Goal: Task Accomplishment & Management: Complete application form

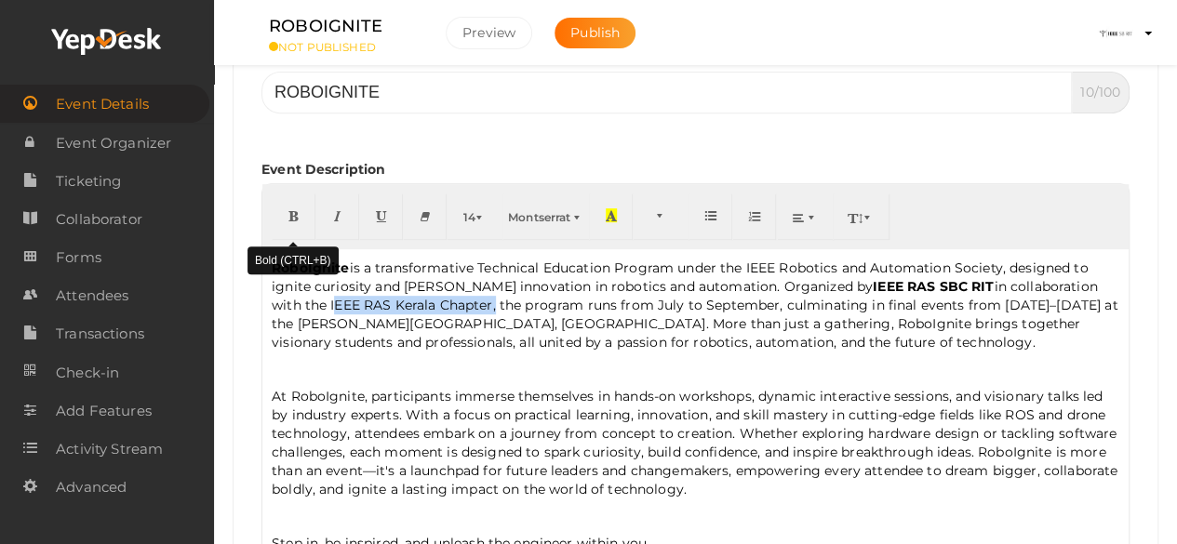
click at [299, 224] on button "button" at bounding box center [294, 217] width 44 height 47
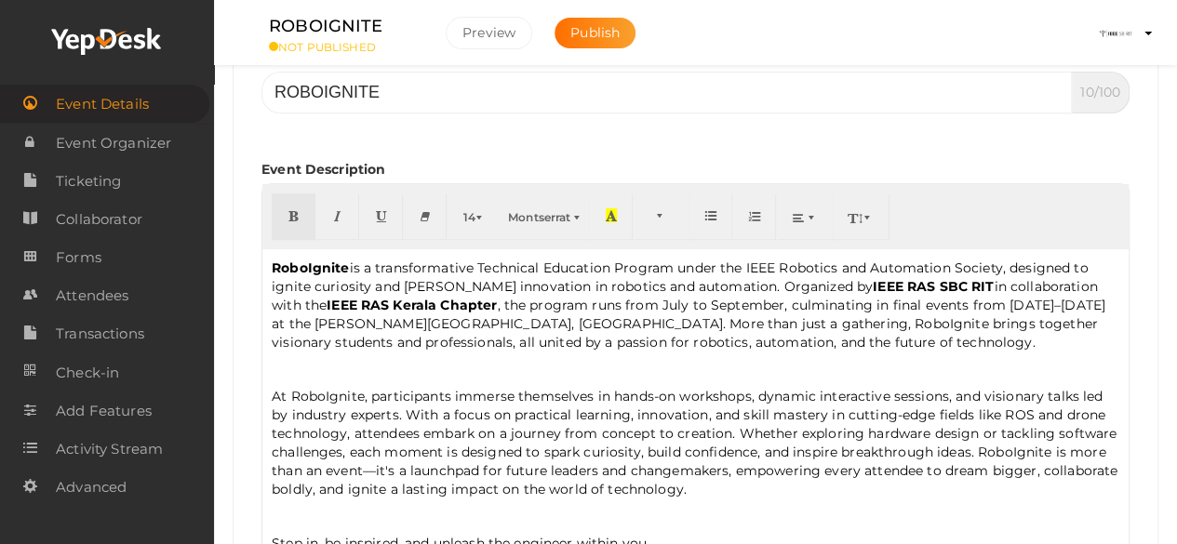
click at [769, 351] on div "RoboIgnite is a transformative Technical Education Program under the IEEE Robot…" at bounding box center [695, 410] width 866 height 322
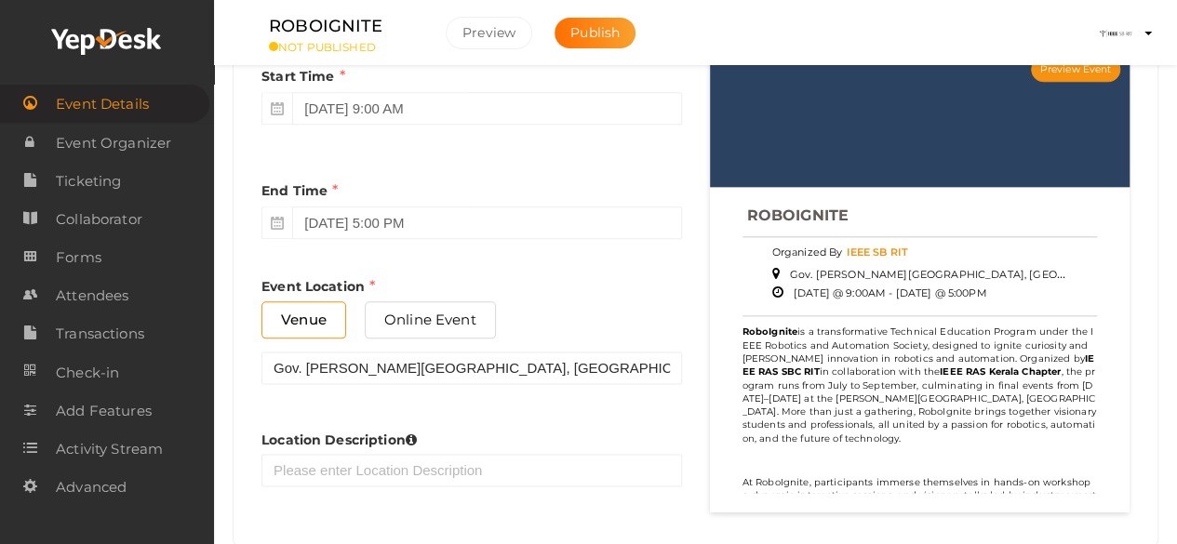
scroll to position [980, 0]
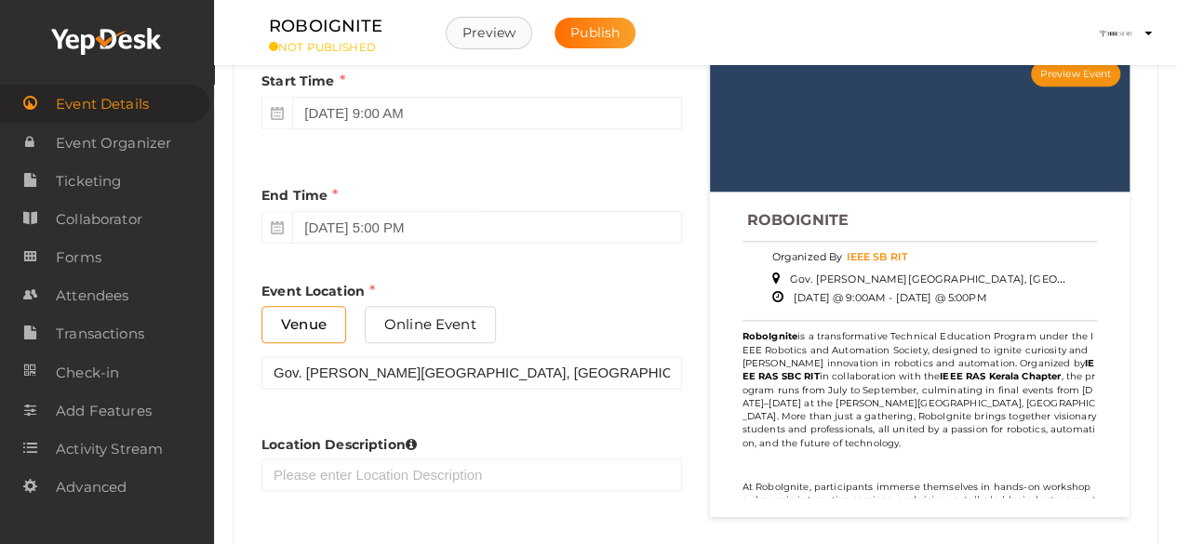
click at [506, 35] on button "Preview" at bounding box center [489, 33] width 87 height 33
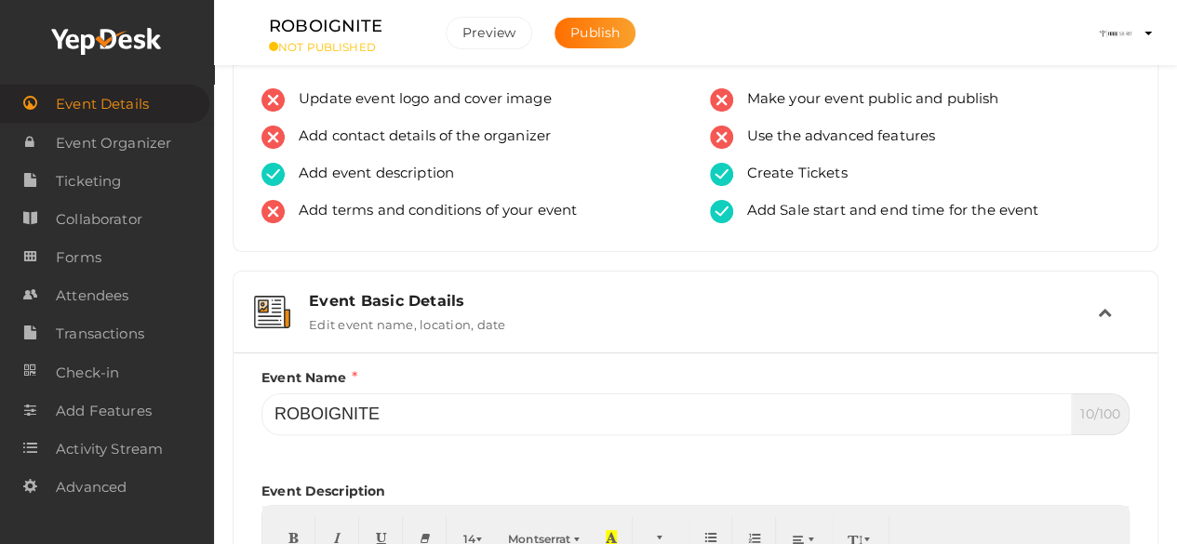
scroll to position [51, 0]
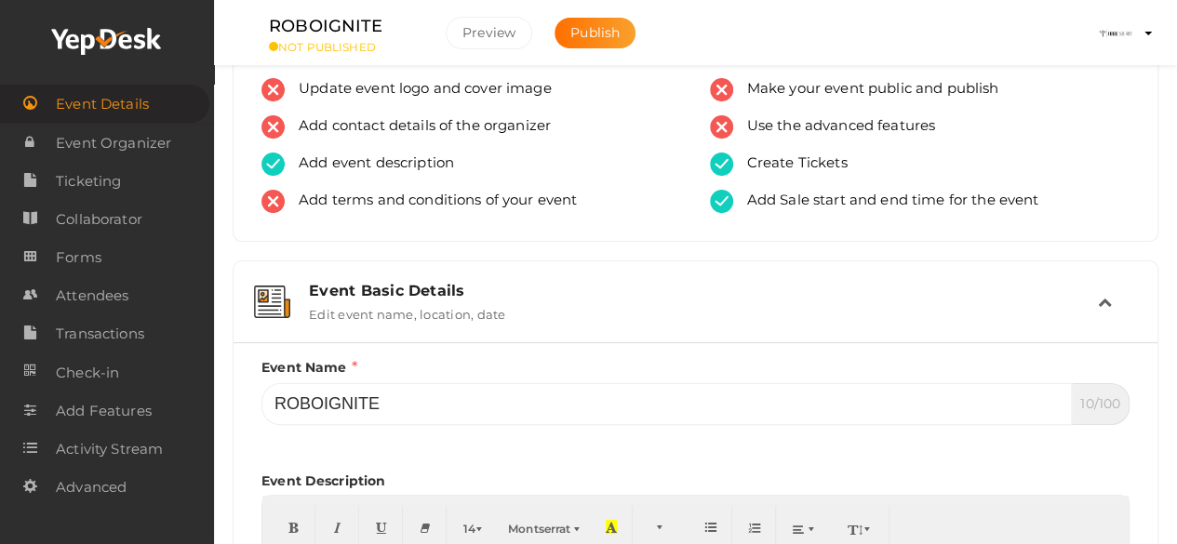
click at [507, 301] on div "Event Basic Details Edit event name, location, date" at bounding box center [696, 302] width 803 height 40
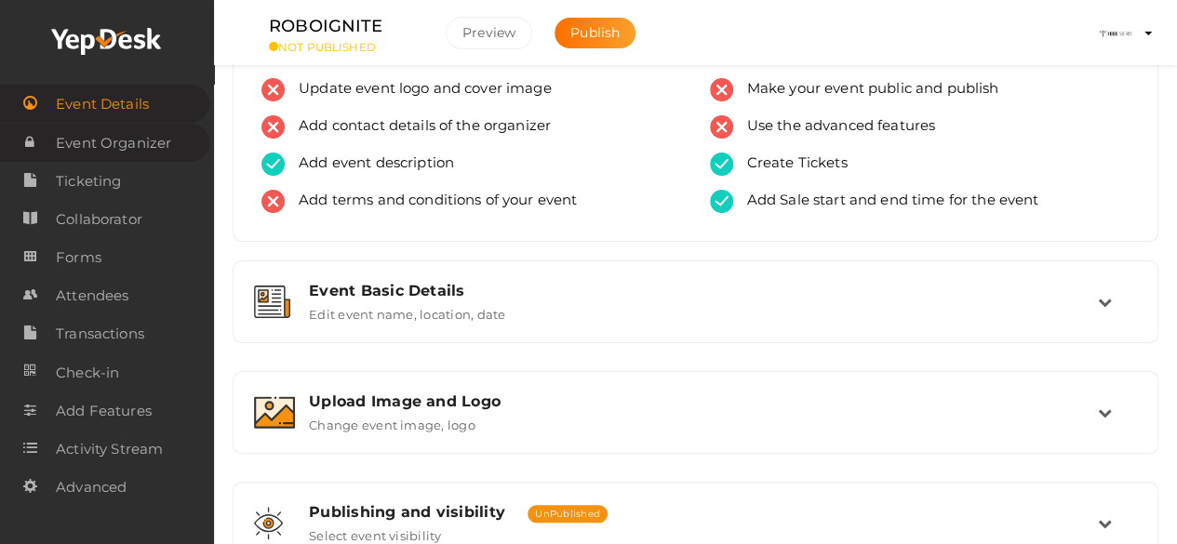
click at [158, 147] on span "Event Organizer" at bounding box center [113, 143] width 115 height 37
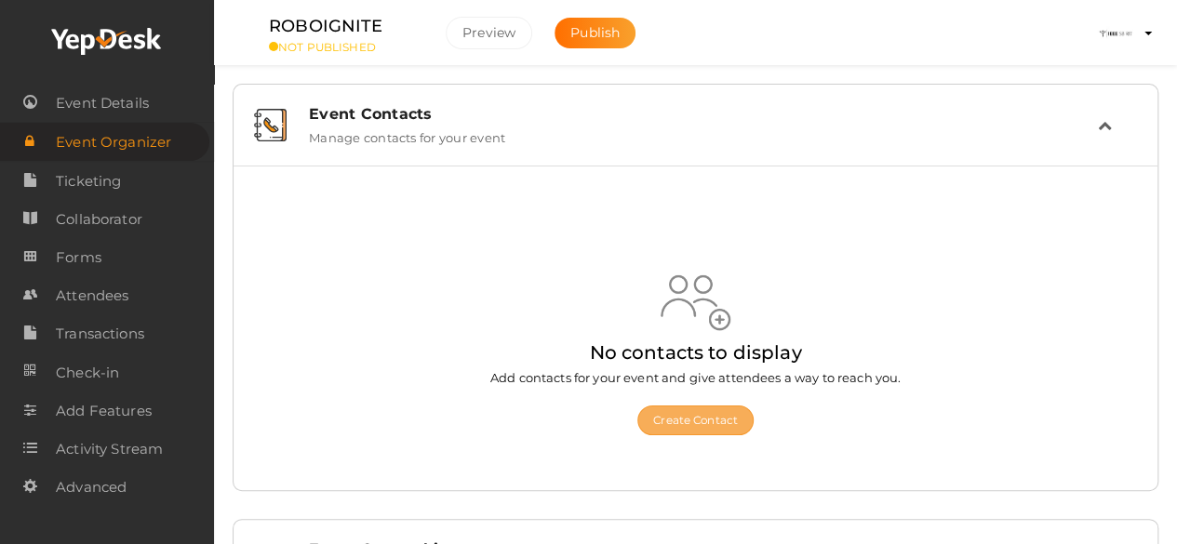
click at [713, 423] on button "Create Contact" at bounding box center [695, 421] width 116 height 30
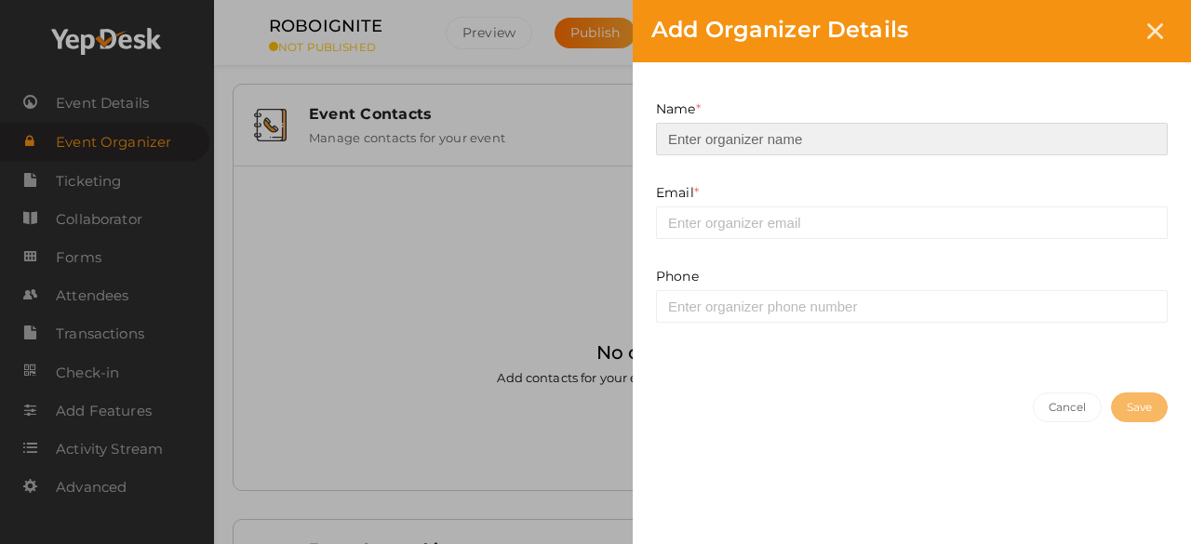
click at [795, 123] on input at bounding box center [912, 139] width 512 height 33
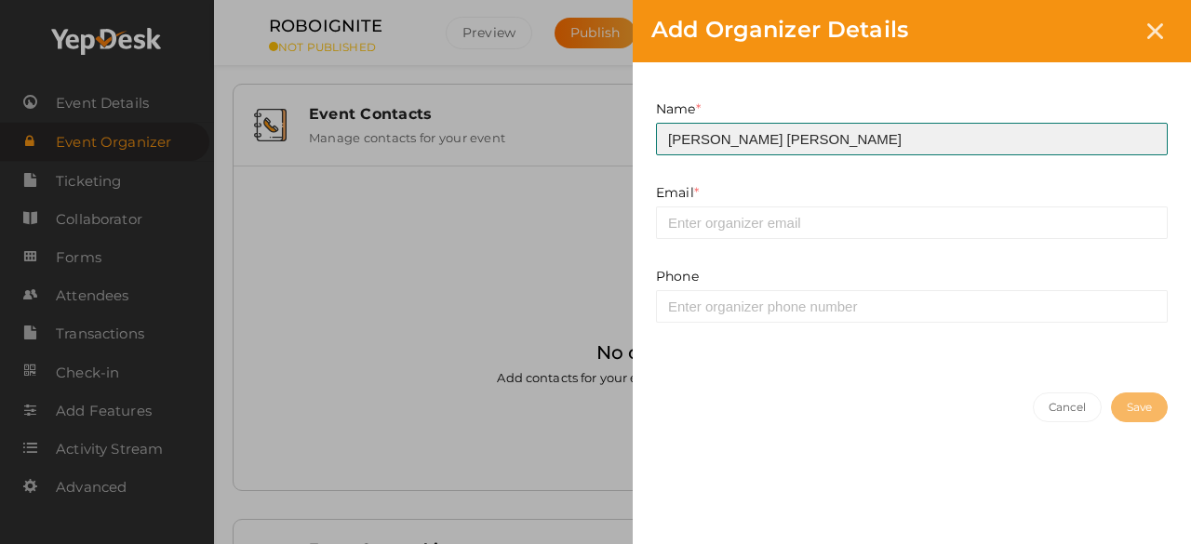
type input "[PERSON_NAME] [PERSON_NAME]"
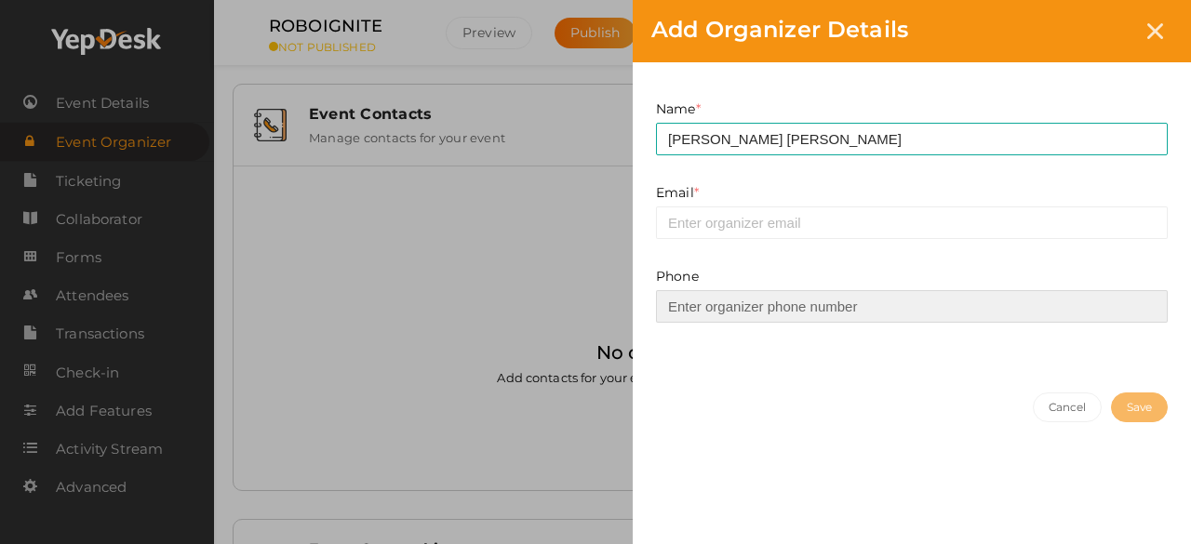
click at [792, 303] on input at bounding box center [912, 306] width 512 height 33
click at [715, 301] on input at bounding box center [912, 306] width 512 height 33
type input "9744323773"
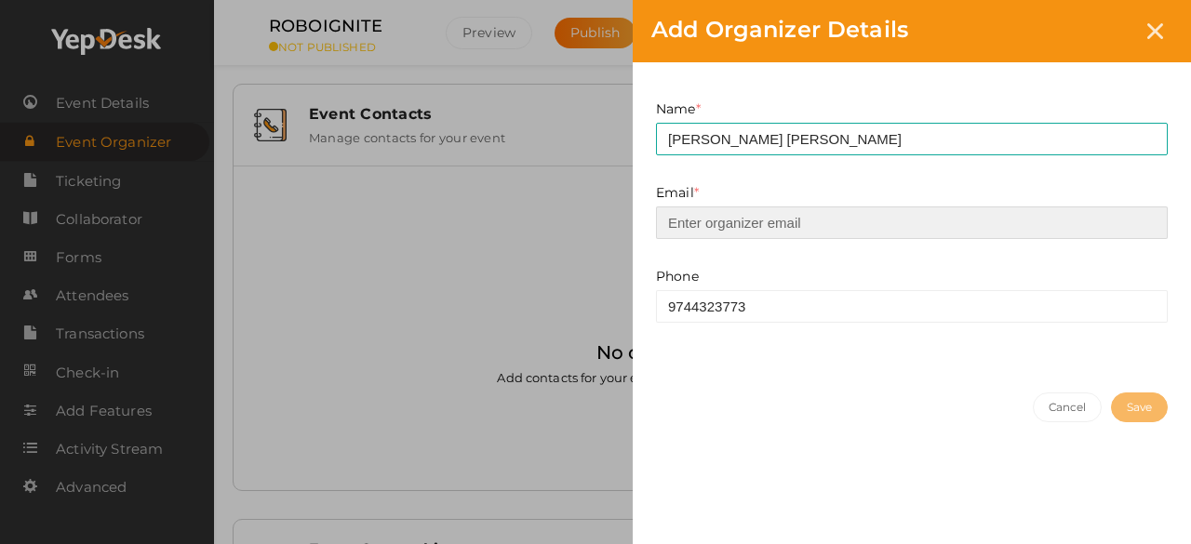
click at [856, 208] on input "email" at bounding box center [912, 223] width 512 height 33
click at [873, 225] on input "email" at bounding box center [912, 223] width 512 height 33
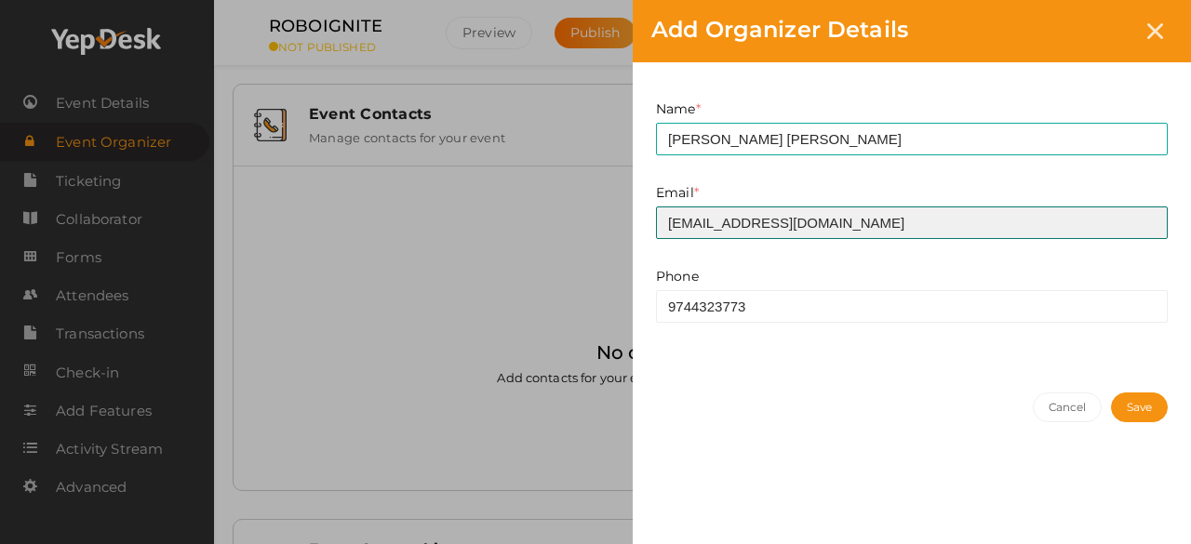
type input "[EMAIL_ADDRESS][DOMAIN_NAME]"
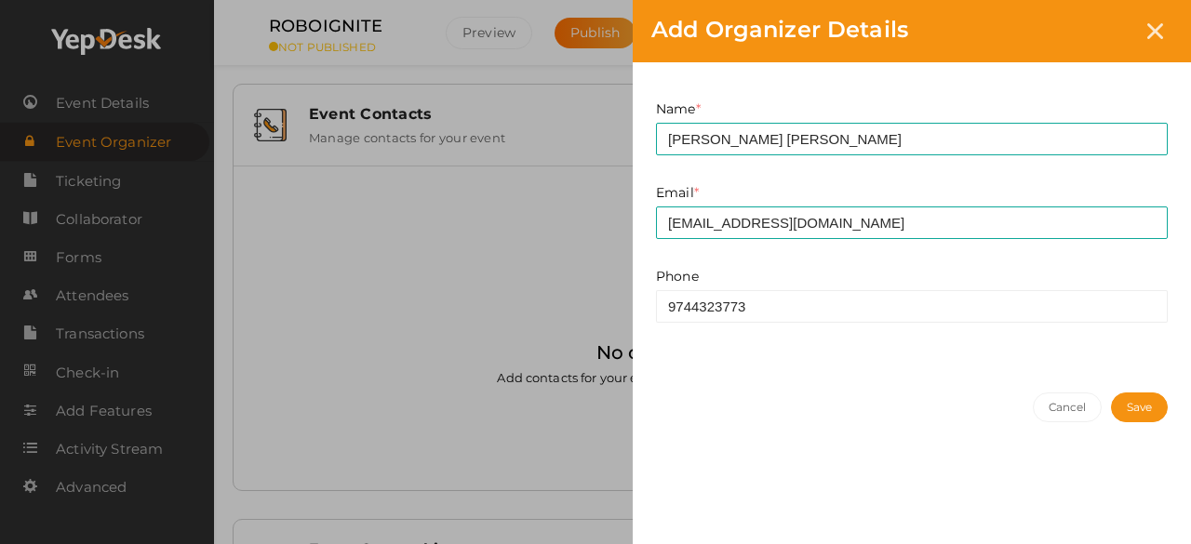
click at [1117, 414] on button "Save" at bounding box center [1139, 408] width 57 height 30
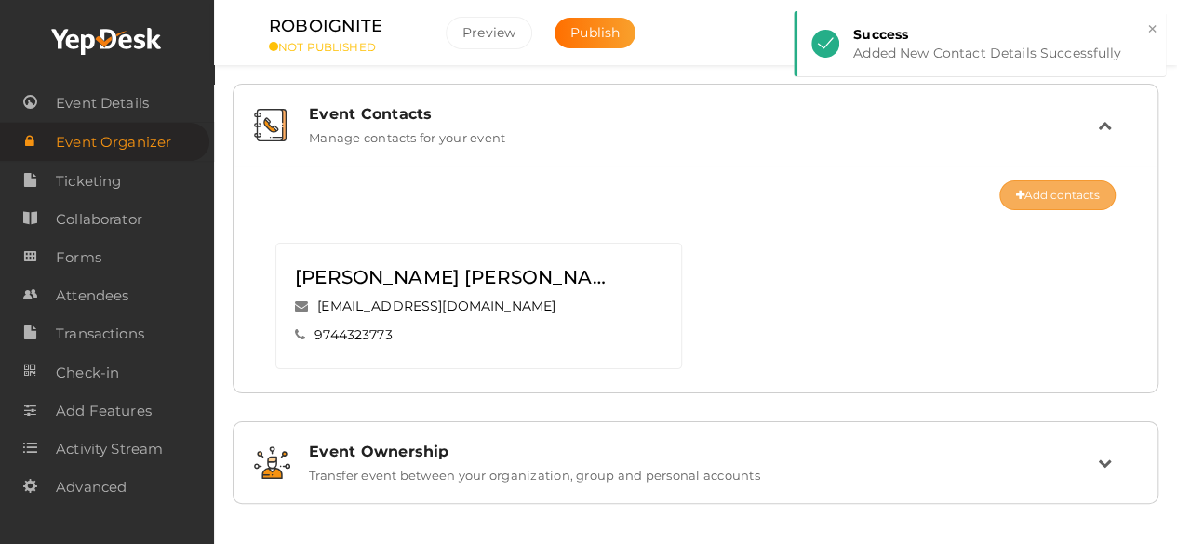
click at [1052, 206] on button "Add contacts" at bounding box center [1057, 196] width 116 height 30
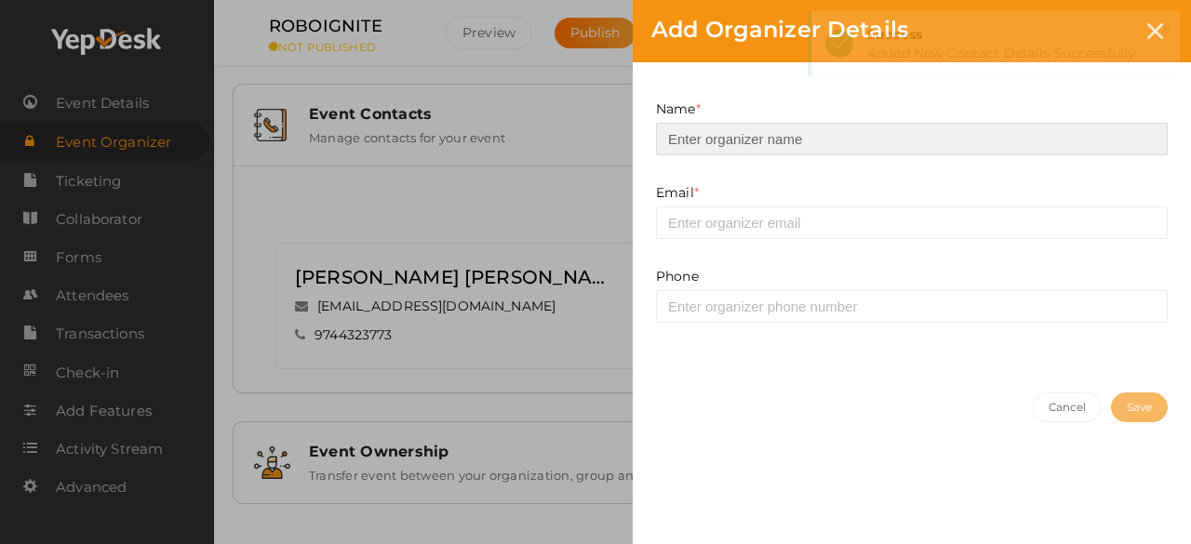
click at [875, 137] on input at bounding box center [912, 139] width 512 height 33
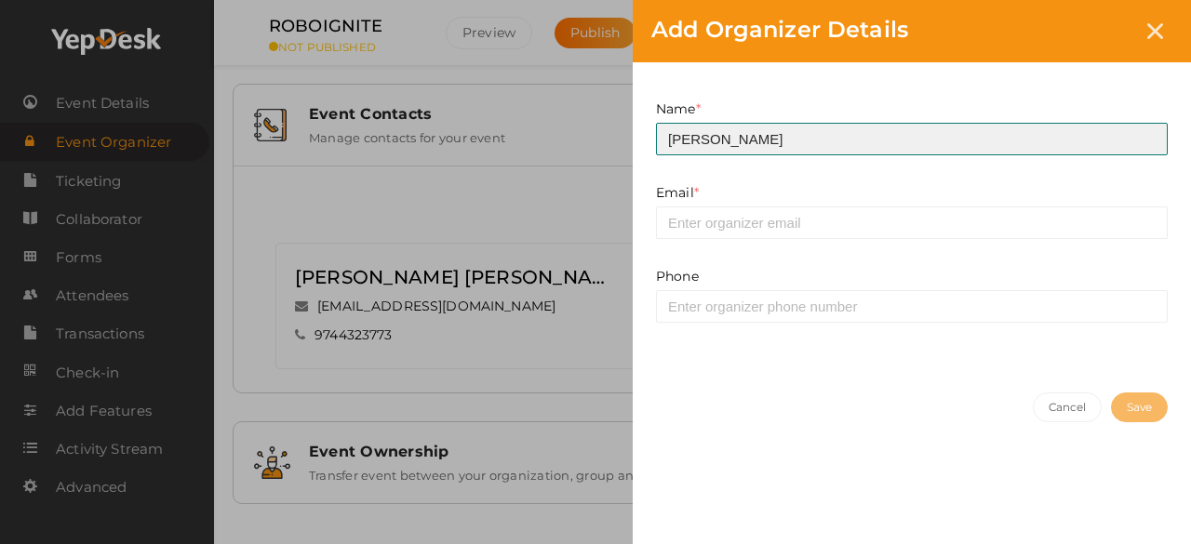
click at [667, 137] on input "[PERSON_NAME]" at bounding box center [912, 139] width 512 height 33
type input "[PERSON_NAME]"
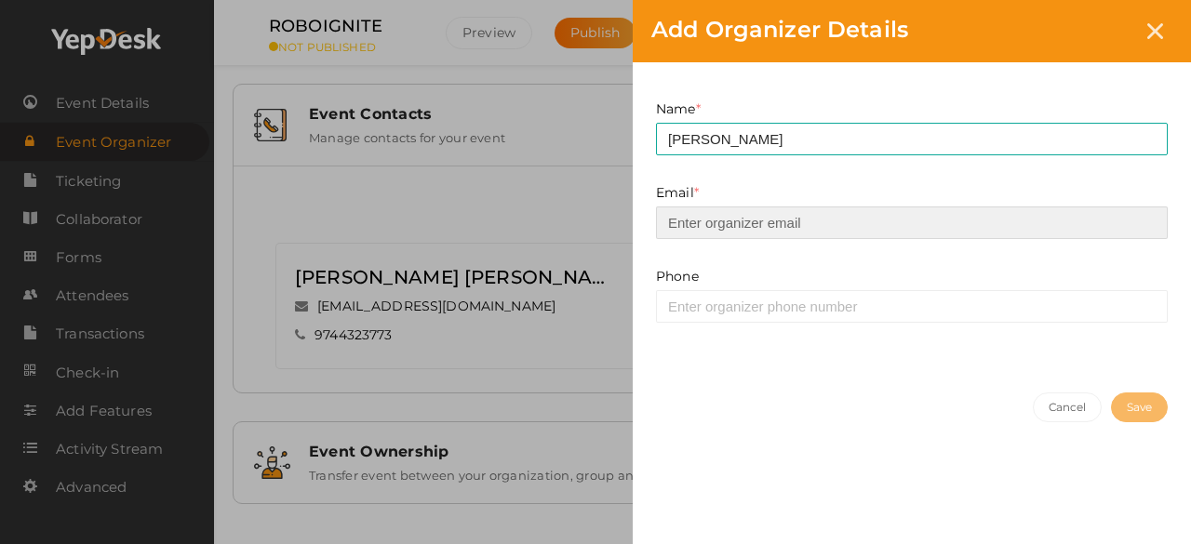
click at [763, 234] on input "email" at bounding box center [912, 223] width 512 height 33
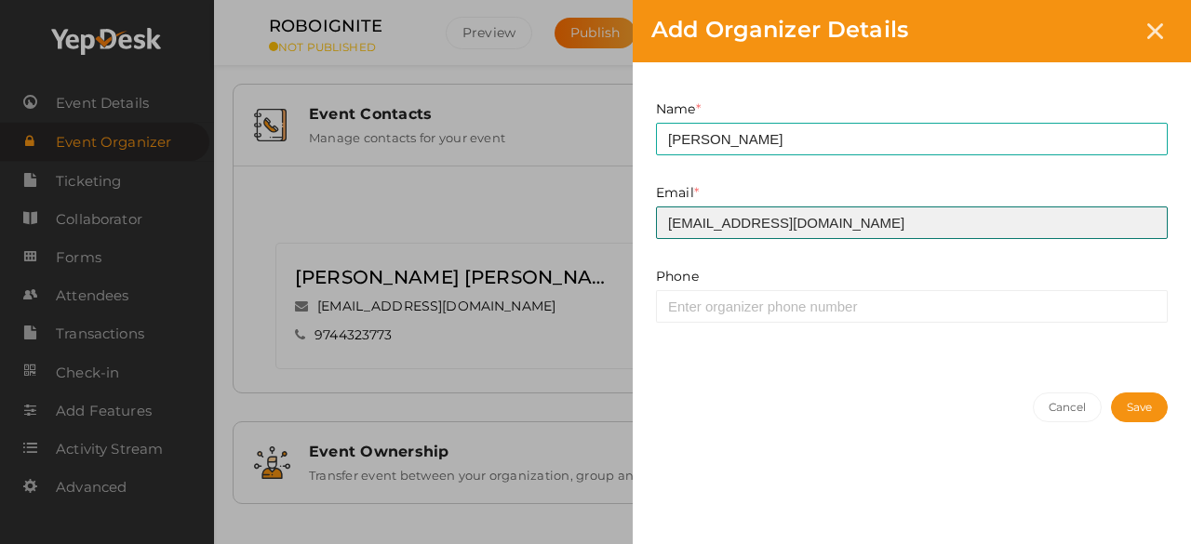
type input "[EMAIL_ADDRESS][DOMAIN_NAME]"
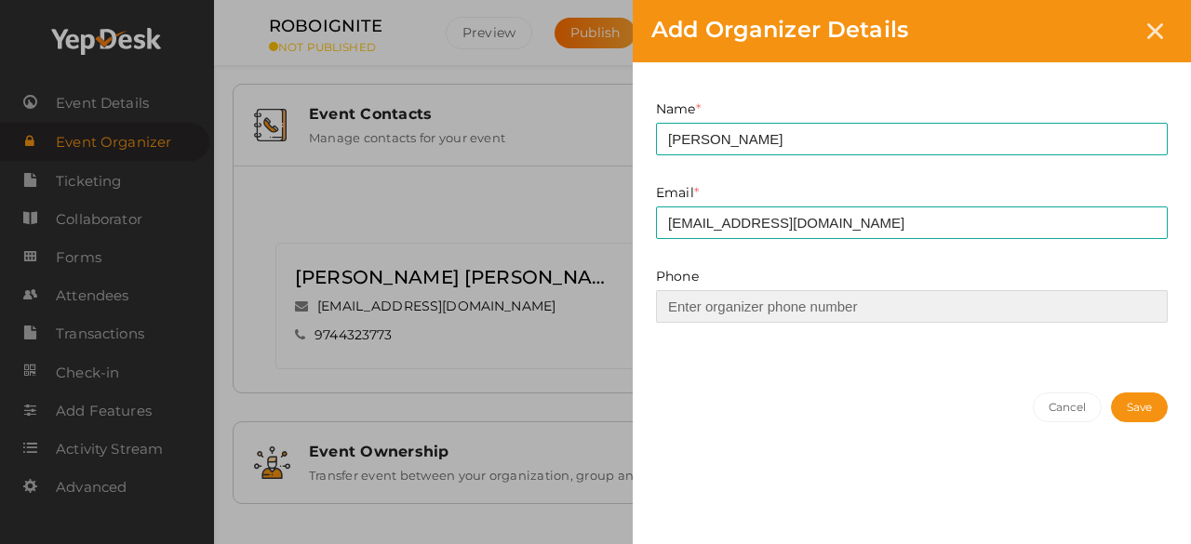
click at [767, 308] on input at bounding box center [912, 306] width 512 height 33
type input "9656990468"
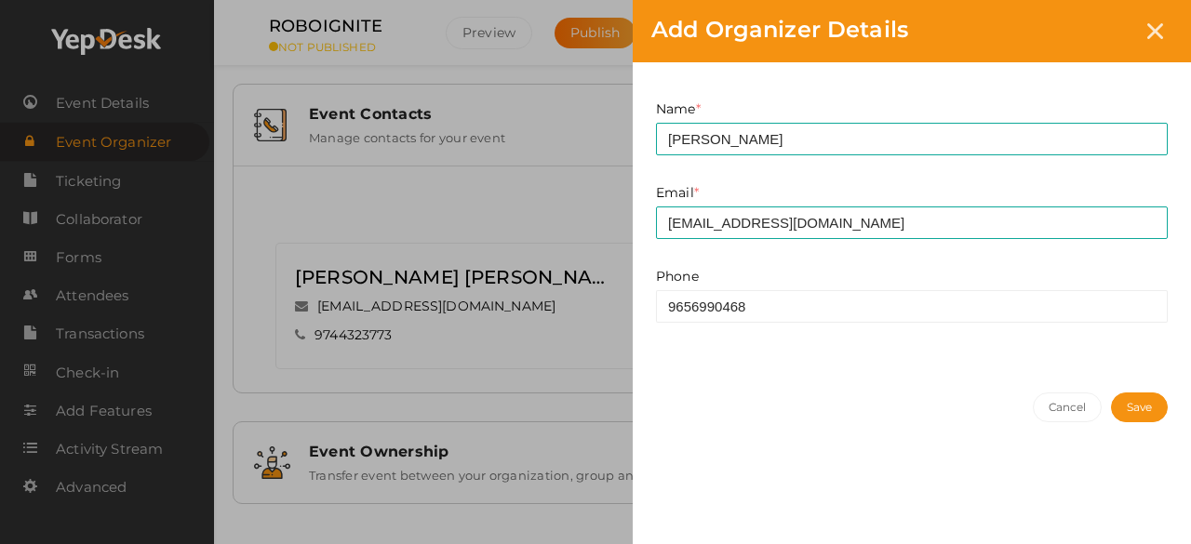
click at [1120, 412] on button "Save" at bounding box center [1139, 408] width 57 height 30
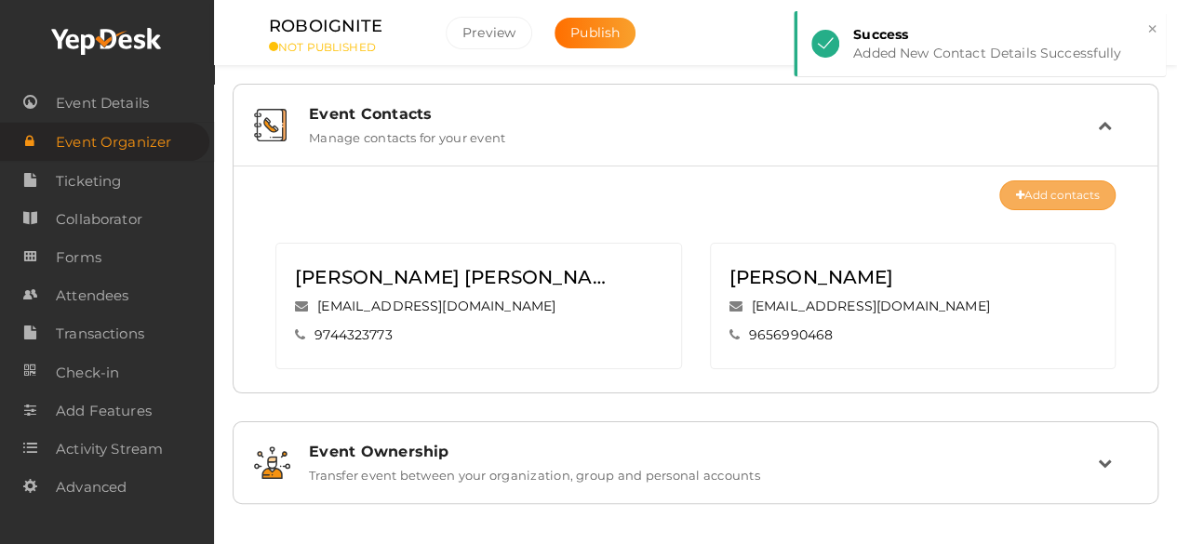
click at [1076, 186] on button "Add contacts" at bounding box center [1057, 196] width 116 height 30
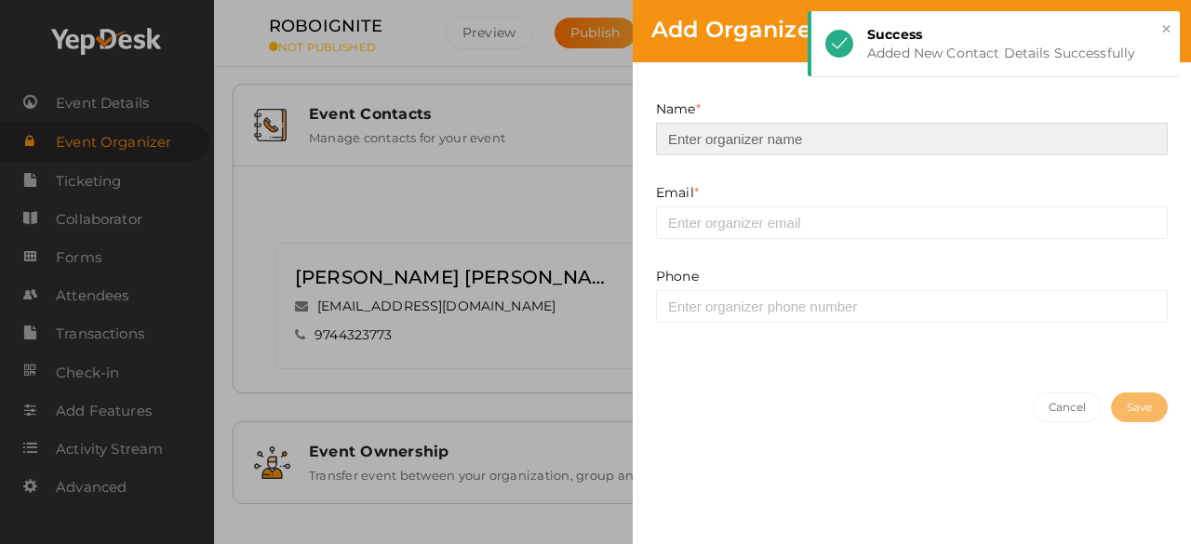
click at [890, 148] on input at bounding box center [912, 139] width 512 height 33
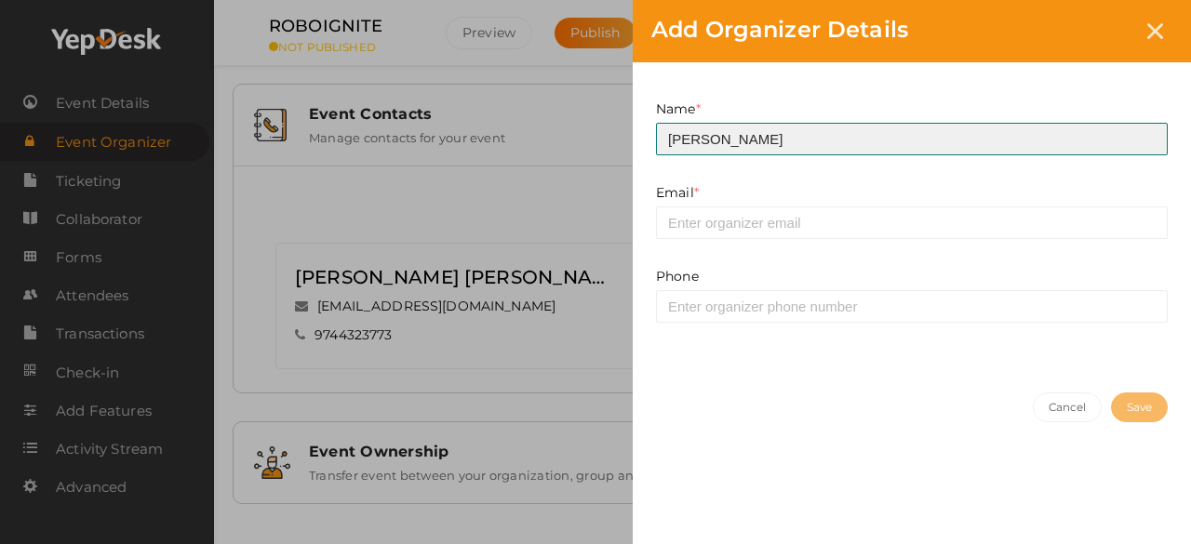
type input "[PERSON_NAME]"
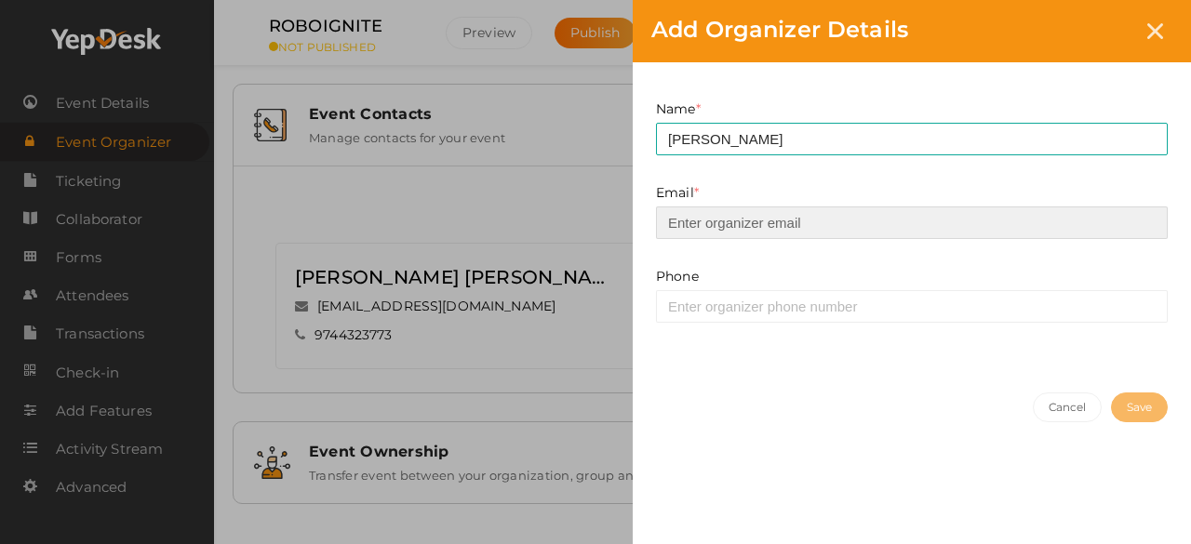
type input "[EMAIL_ADDRESS][DOMAIN_NAME]"
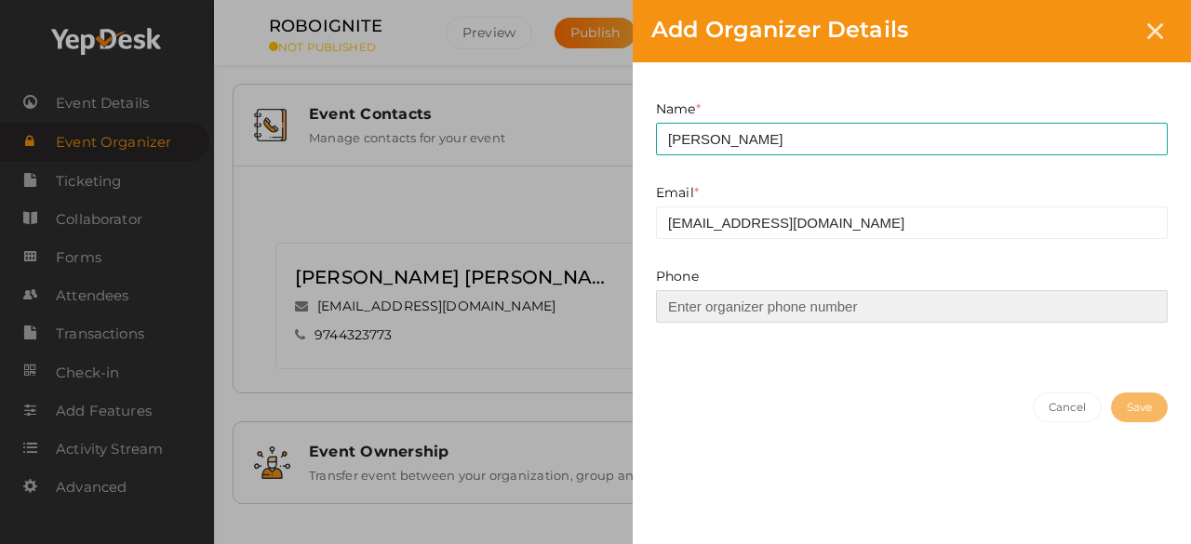
type input "08075889559"
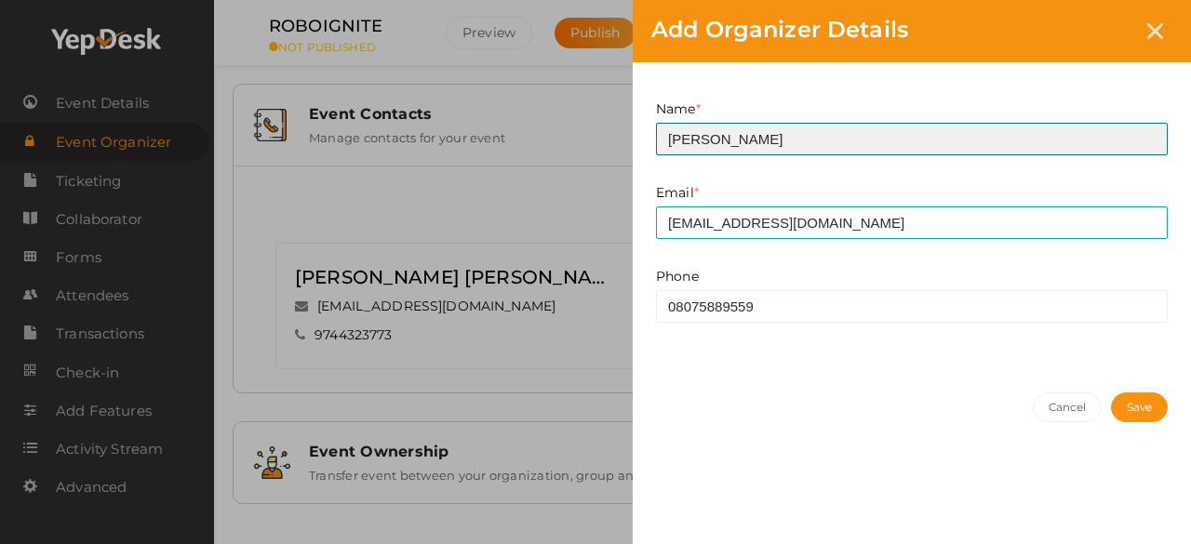
type input "[PERSON_NAME]"
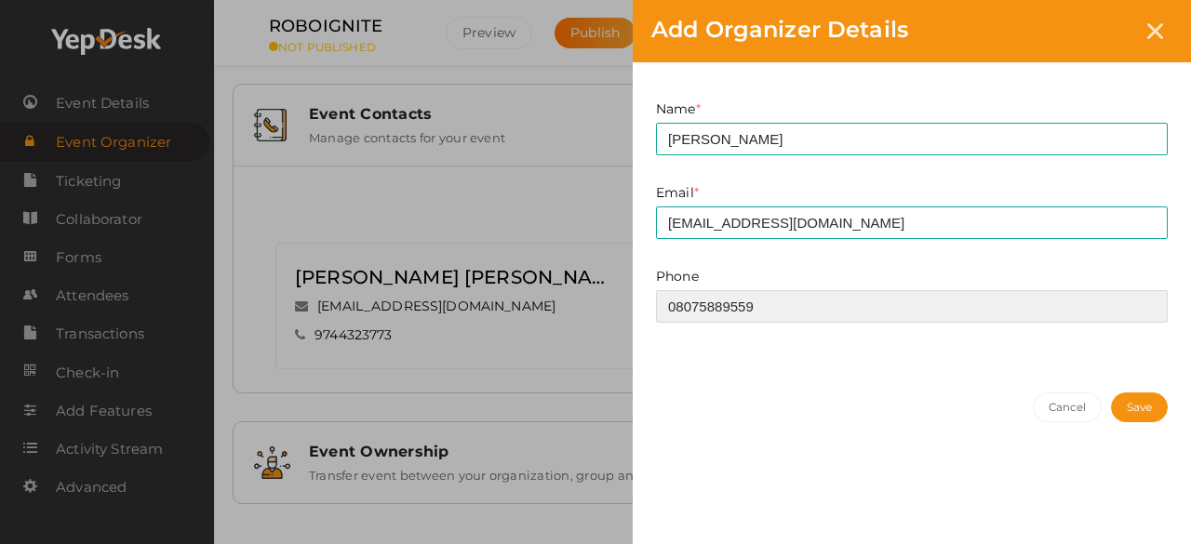
click at [680, 308] on input "08075889559" at bounding box center [912, 306] width 512 height 33
click at [677, 307] on input "08075889559" at bounding box center [912, 306] width 512 height 33
type input "8075889559"
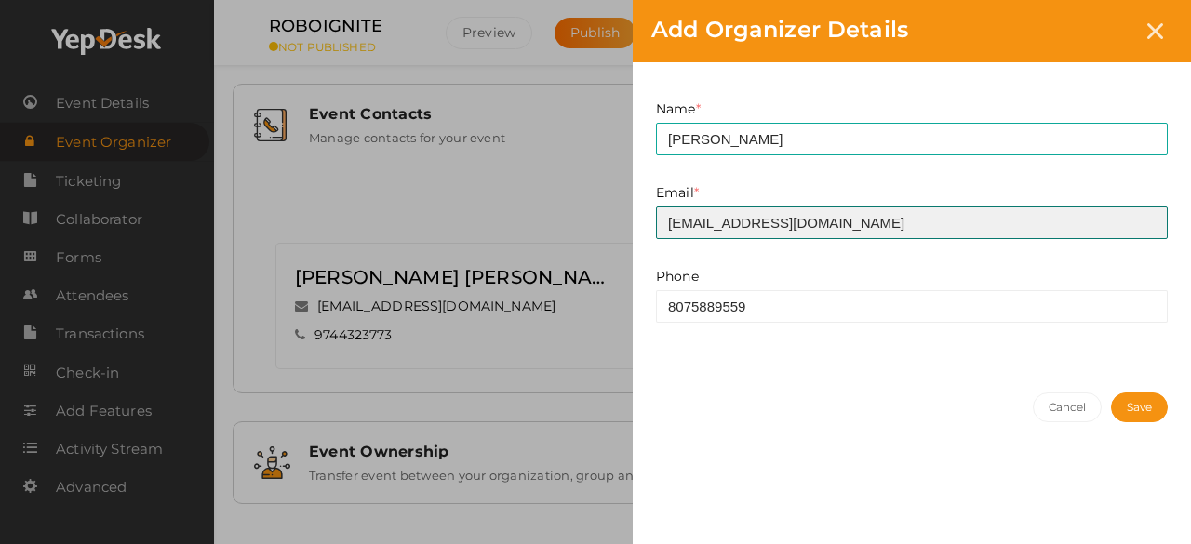
click at [834, 223] on input "[EMAIL_ADDRESS][DOMAIN_NAME]" at bounding box center [912, 223] width 512 height 33
click at [755, 224] on input "[EMAIL_ADDRESS][DOMAIN_NAME]" at bounding box center [912, 223] width 512 height 33
type input "[EMAIL_ADDRESS][DOMAIN_NAME]"
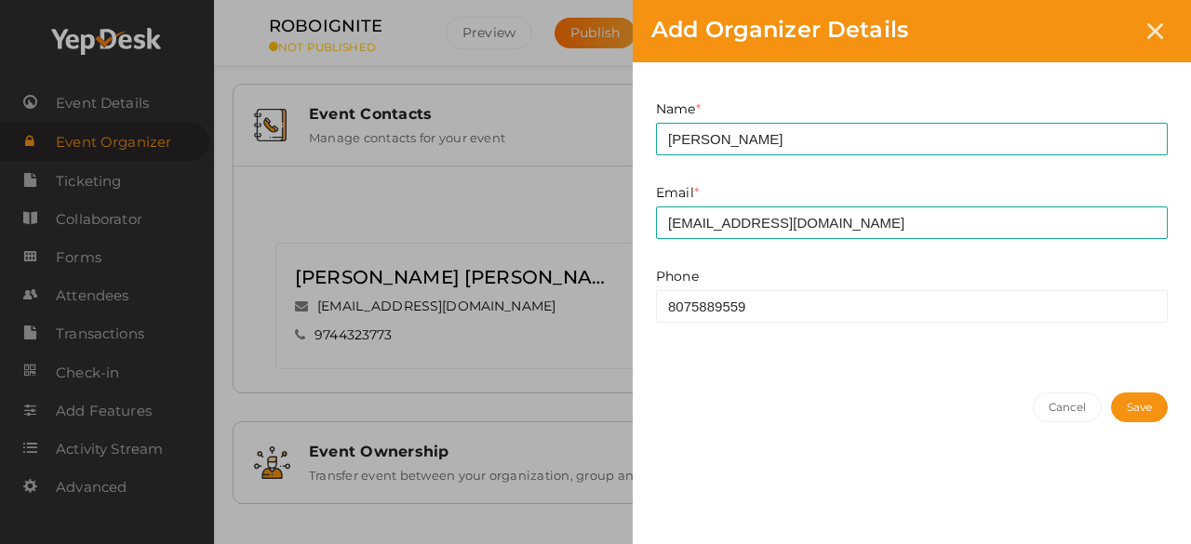
click at [1116, 403] on button "Save" at bounding box center [1139, 408] width 57 height 30
